Goal: Information Seeking & Learning: Learn about a topic

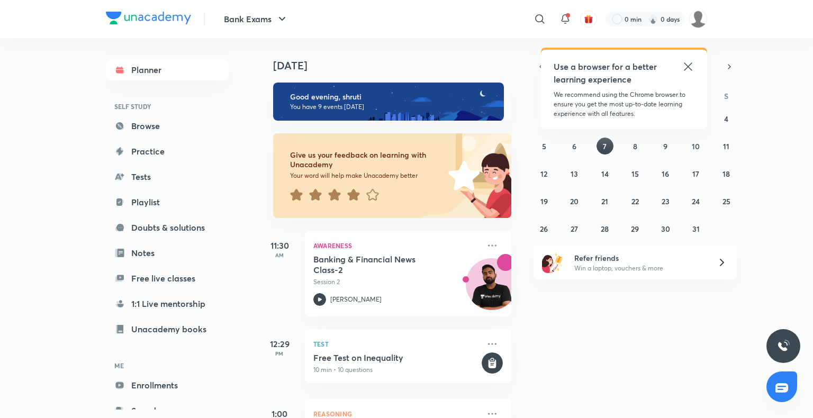
click at [692, 66] on icon at bounding box center [688, 66] width 13 height 13
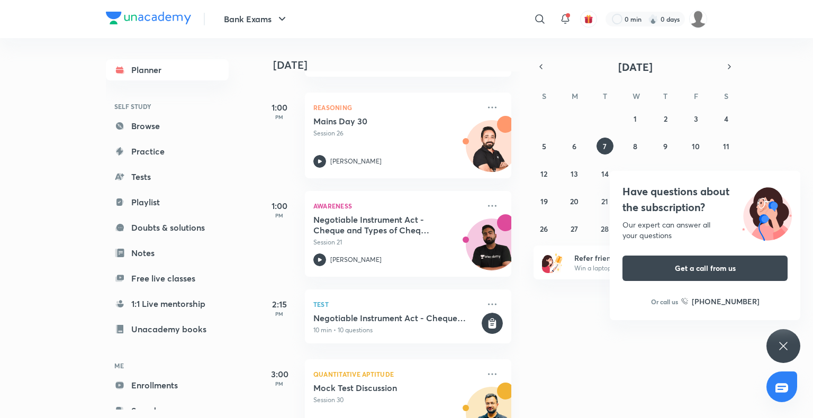
scroll to position [306, 0]
click at [773, 346] on div "Have questions about the subscription? Our expert can answer all your questions…" at bounding box center [783, 346] width 34 height 34
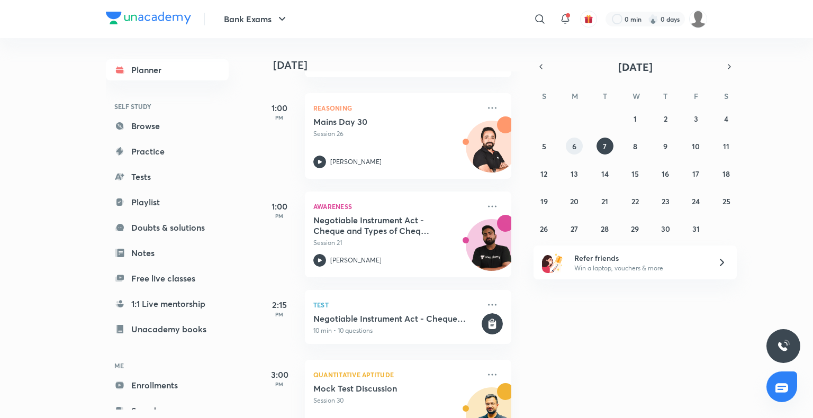
click at [576, 148] on abbr "6" at bounding box center [574, 146] width 4 height 10
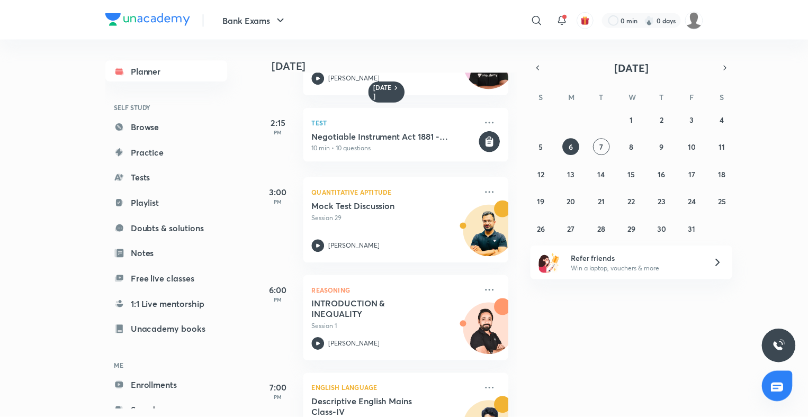
scroll to position [345, 0]
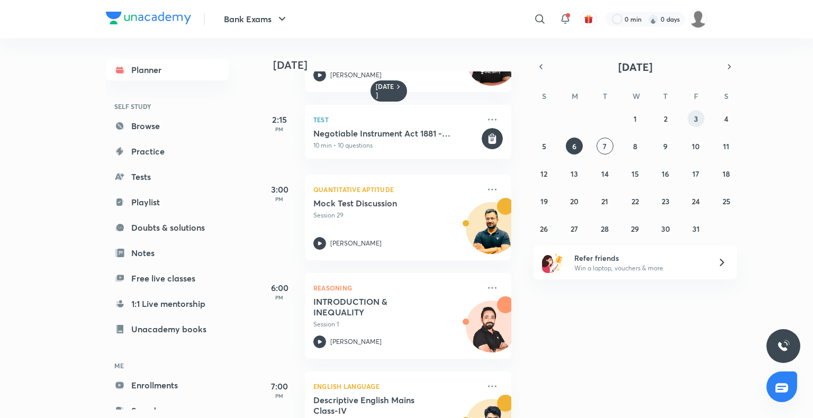
click at [697, 124] on button "3" at bounding box center [695, 118] width 17 height 17
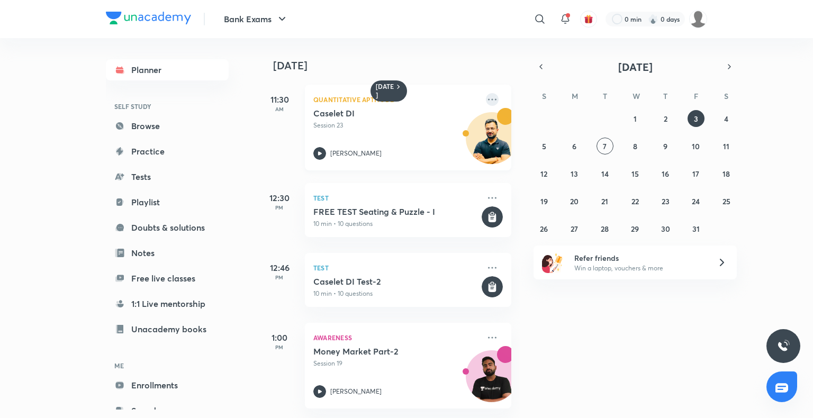
click at [488, 99] on icon at bounding box center [492, 99] width 8 height 2
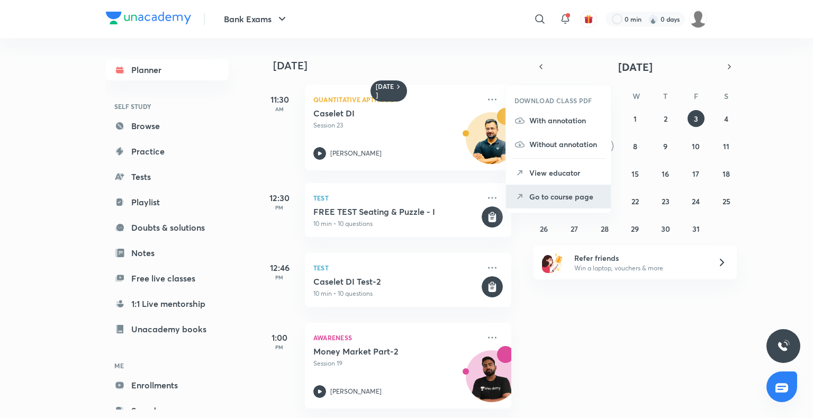
click at [555, 193] on p "Go to course page" at bounding box center [565, 196] width 73 height 11
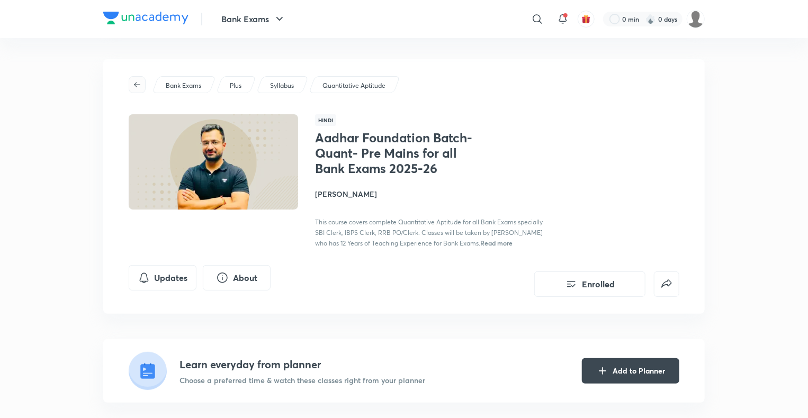
click at [137, 86] on icon "button" at bounding box center [137, 84] width 8 height 8
click at [236, 23] on button "Bank Exams" at bounding box center [253, 18] width 77 height 21
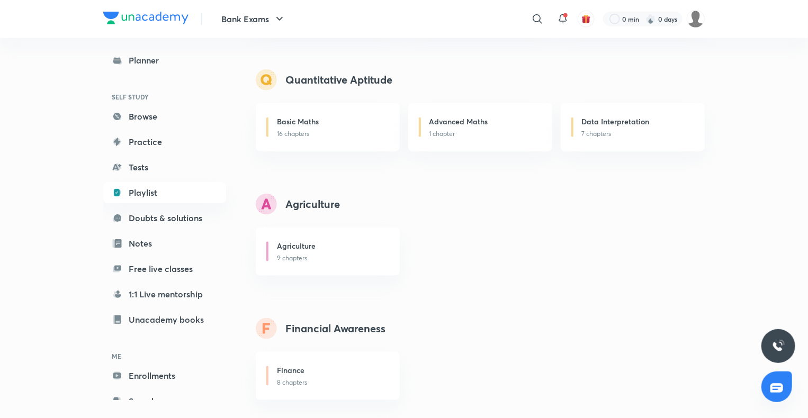
scroll to position [602, 0]
click at [151, 61] on link "Planner" at bounding box center [164, 59] width 123 height 21
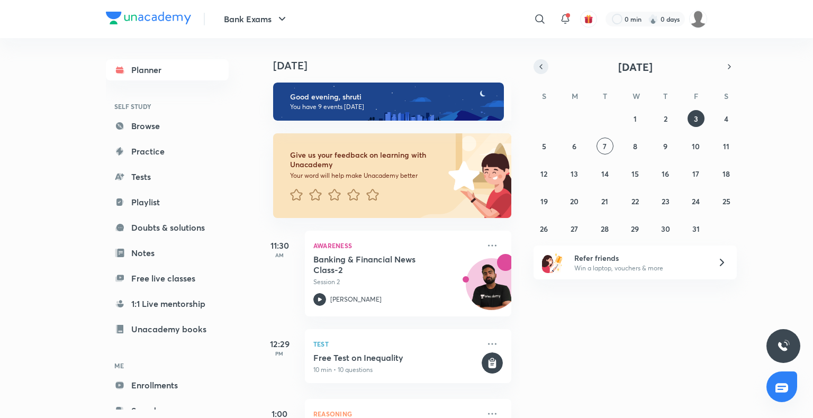
click at [543, 64] on icon "button" at bounding box center [541, 67] width 8 height 10
click at [574, 141] on abbr "8" at bounding box center [574, 146] width 4 height 10
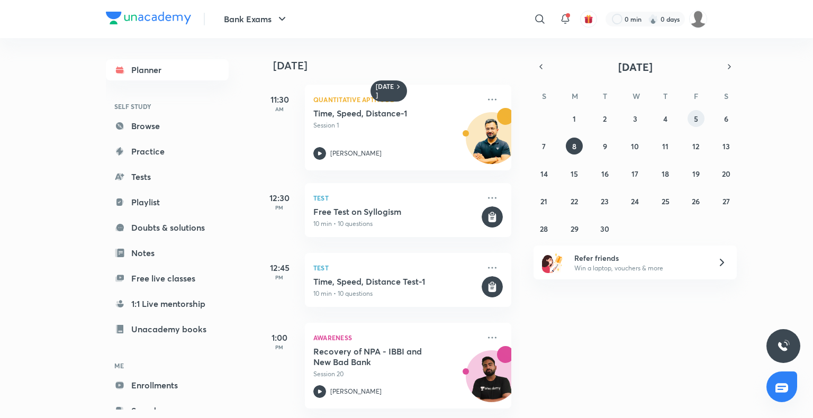
click at [701, 115] on button "5" at bounding box center [695, 118] width 17 height 17
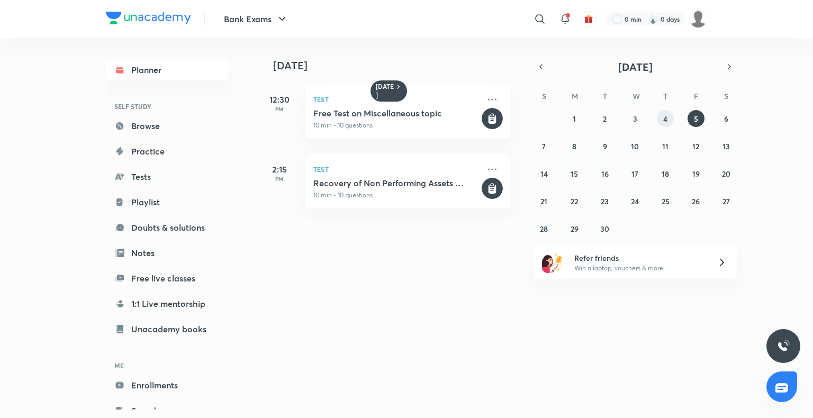
click at [669, 124] on button "4" at bounding box center [665, 118] width 17 height 17
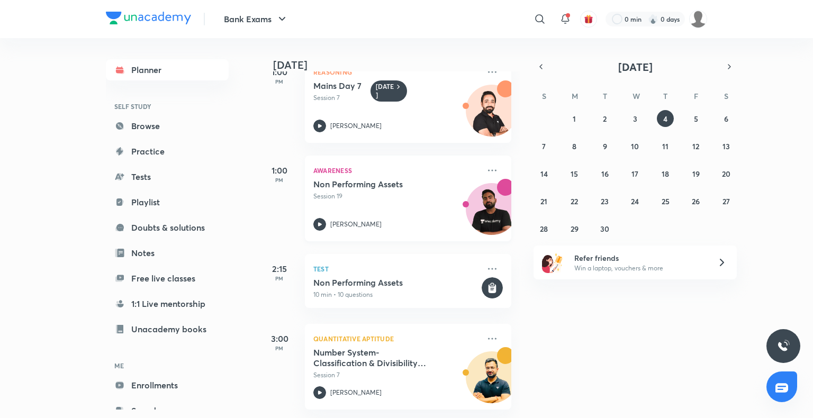
scroll to position [35, 0]
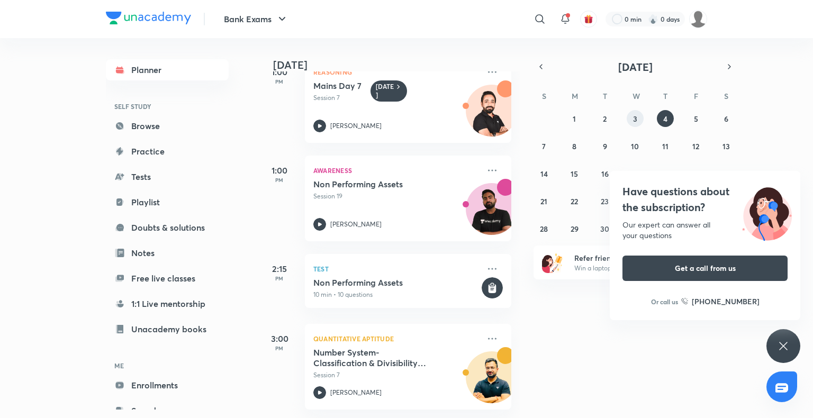
click at [633, 119] on abbr "3" at bounding box center [635, 119] width 4 height 10
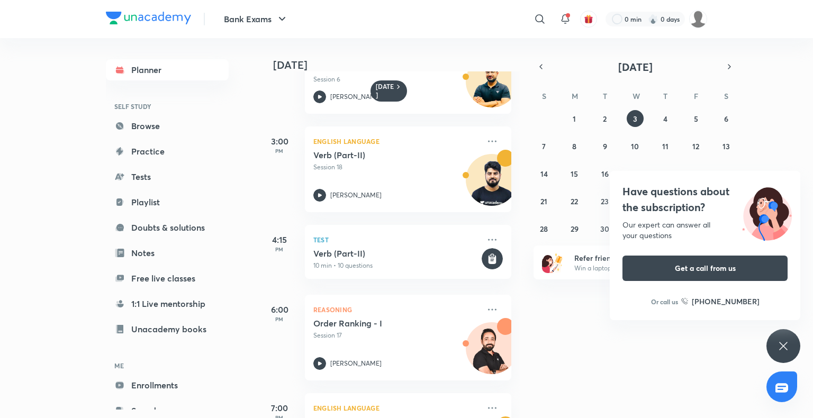
scroll to position [392, 0]
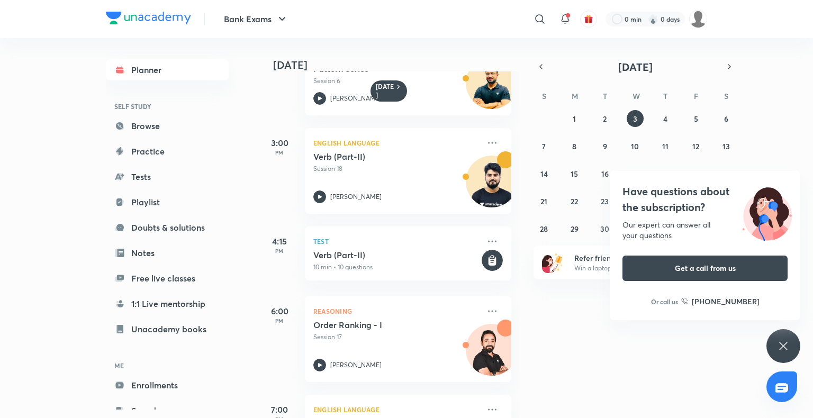
click at [789, 344] on icon at bounding box center [783, 346] width 13 height 13
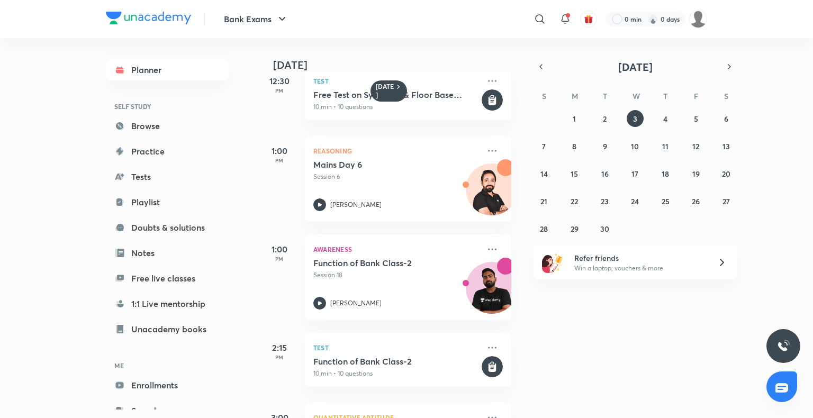
scroll to position [0, 0]
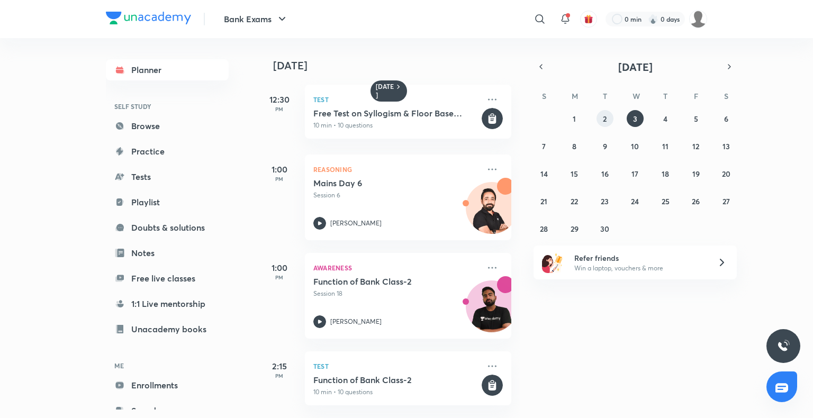
click at [603, 116] on abbr "2" at bounding box center [605, 119] width 4 height 10
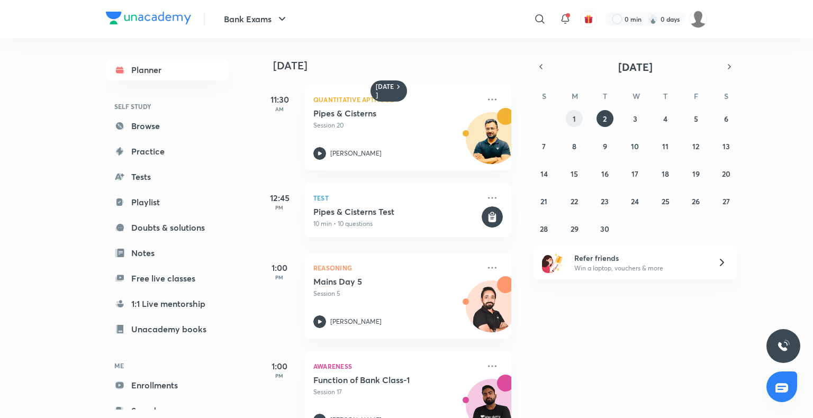
click at [574, 120] on abbr "1" at bounding box center [574, 119] width 3 height 10
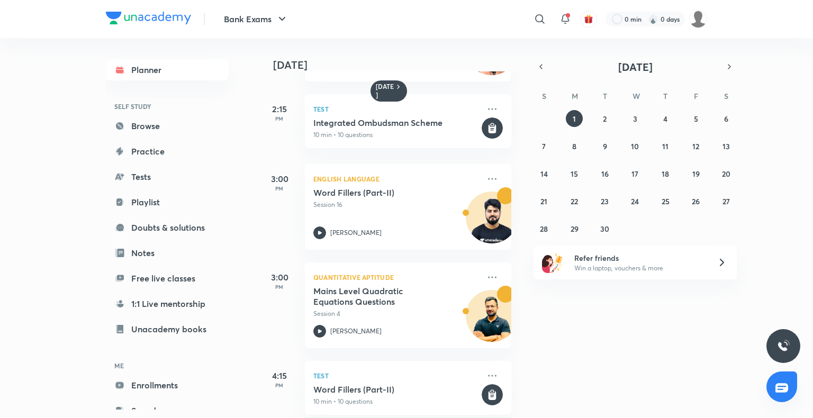
scroll to position [356, 0]
click at [544, 65] on icon "button" at bounding box center [541, 67] width 8 height 10
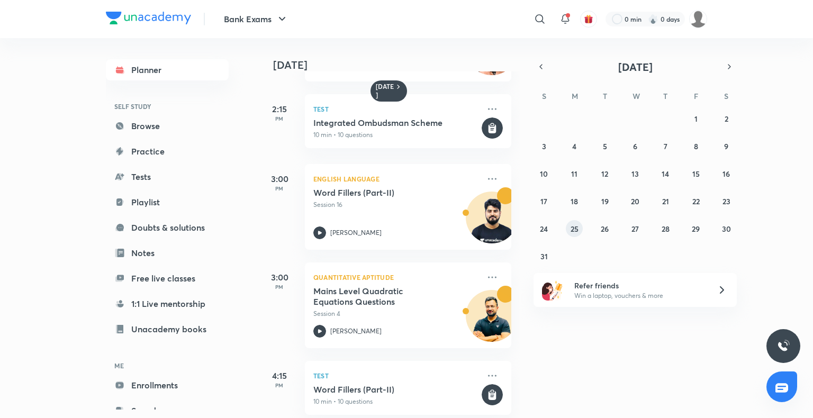
click at [571, 228] on abbr "25" at bounding box center [574, 229] width 8 height 10
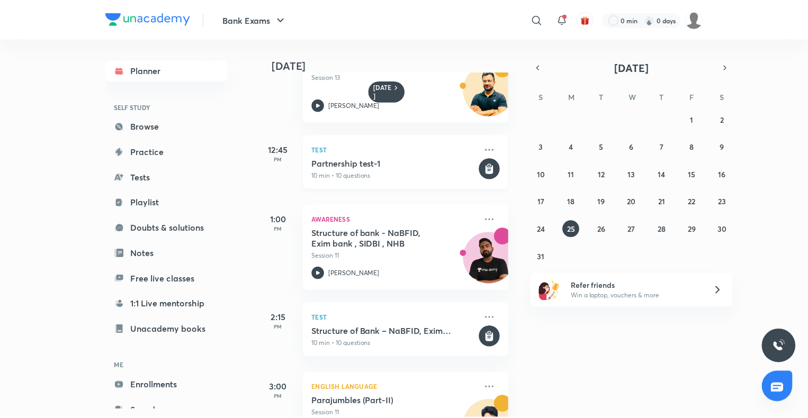
scroll to position [0, 0]
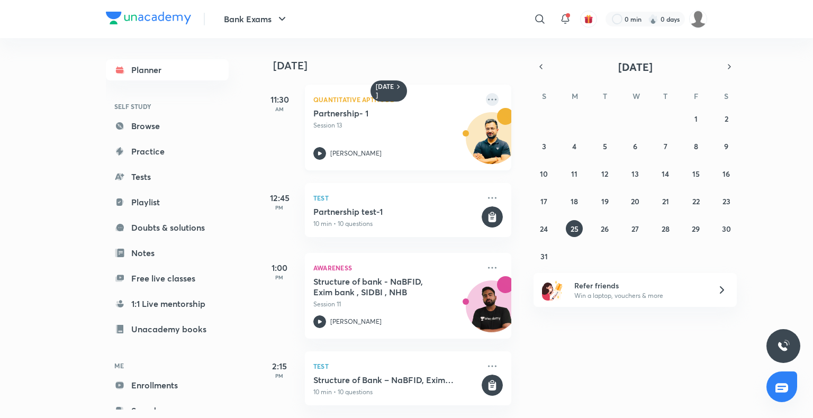
click at [489, 93] on icon at bounding box center [492, 99] width 13 height 13
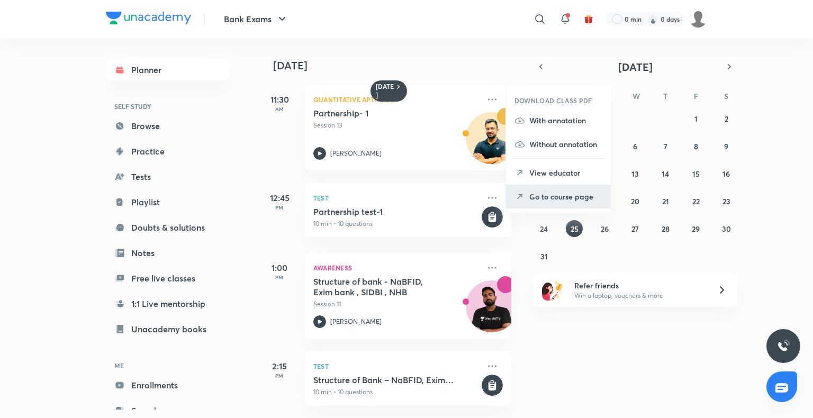
click at [564, 201] on p "Go to course page" at bounding box center [565, 196] width 73 height 11
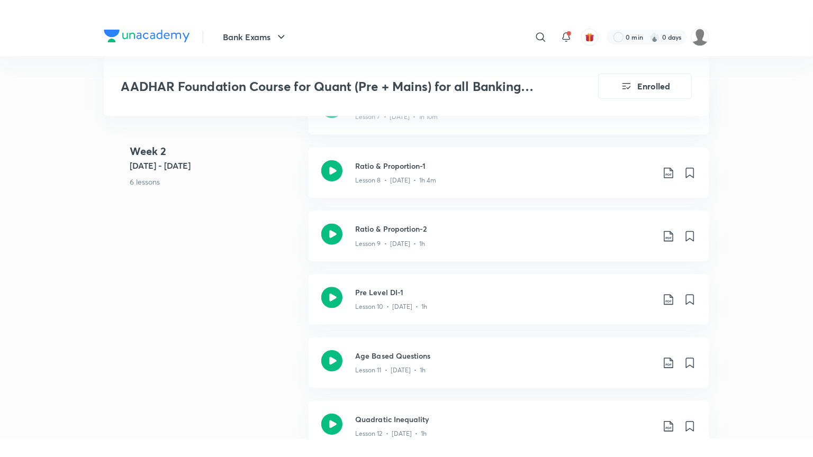
scroll to position [922, 0]
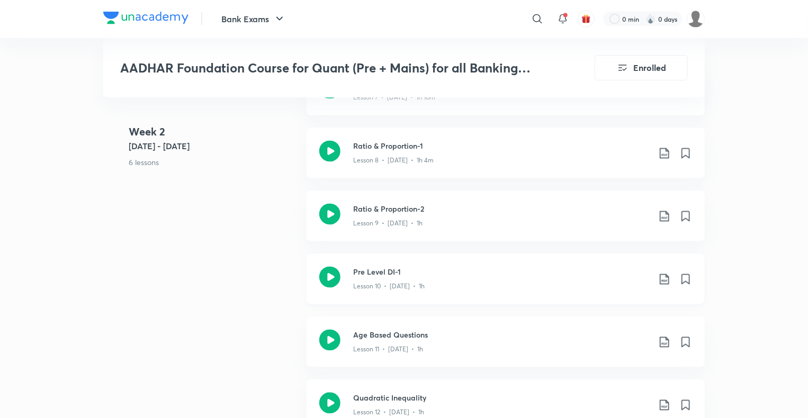
click at [326, 273] on icon at bounding box center [329, 277] width 21 height 21
click at [326, 273] on div "AADHAR Foundation Course for Quant (Pre + Mains) for all Banking Exams Enrolled…" at bounding box center [403, 374] width 601 height 2517
